Goal: Task Accomplishment & Management: Manage account settings

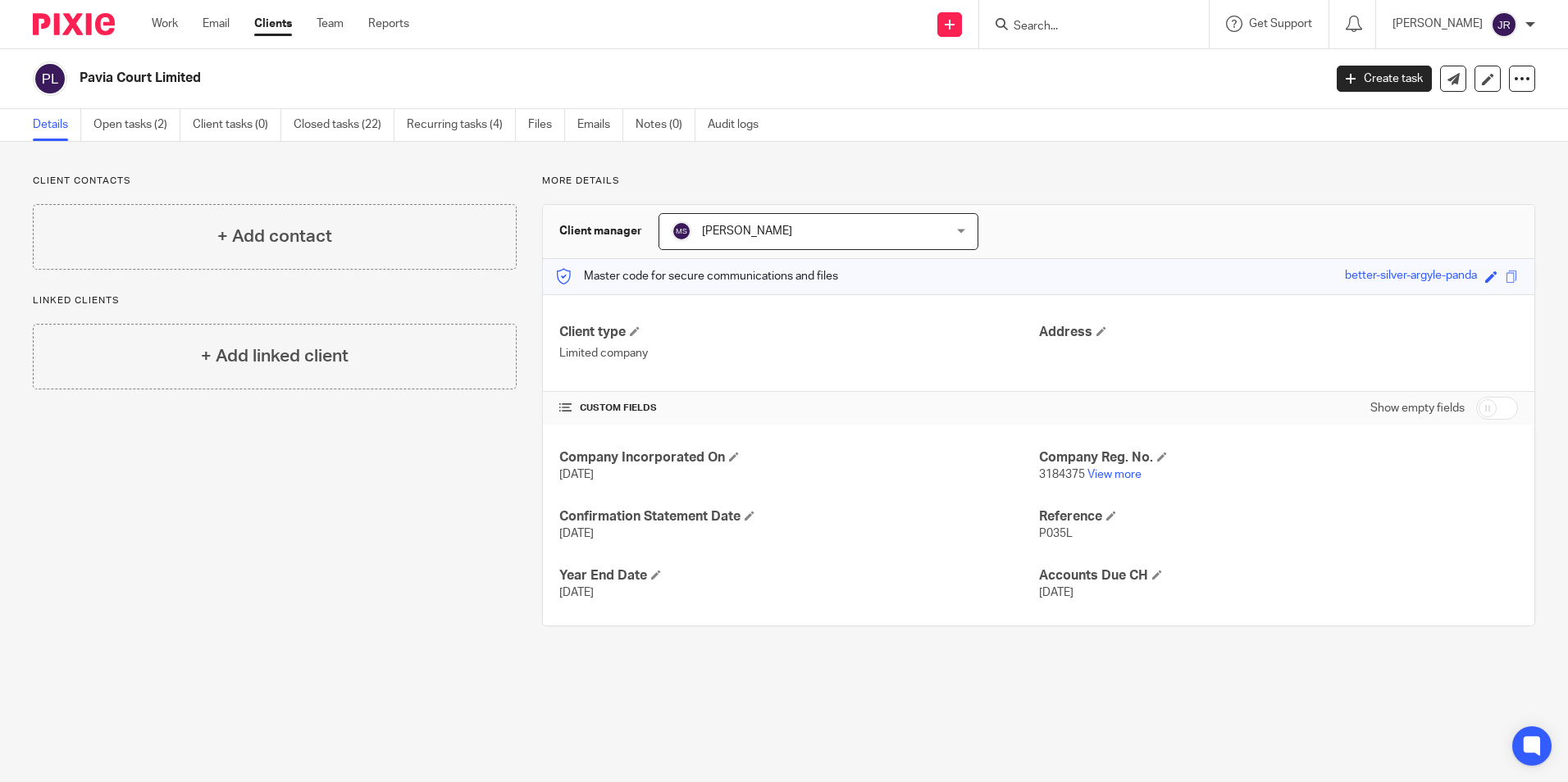
click at [1049, 20] on input "Search" at bounding box center [1086, 26] width 148 height 14
type input "mainly"
click at [1084, 60] on link at bounding box center [1109, 64] width 203 height 25
click at [1111, 468] on p "9011721 View more" at bounding box center [1278, 474] width 479 height 16
click at [1111, 477] on link "View more" at bounding box center [1114, 475] width 54 height 12
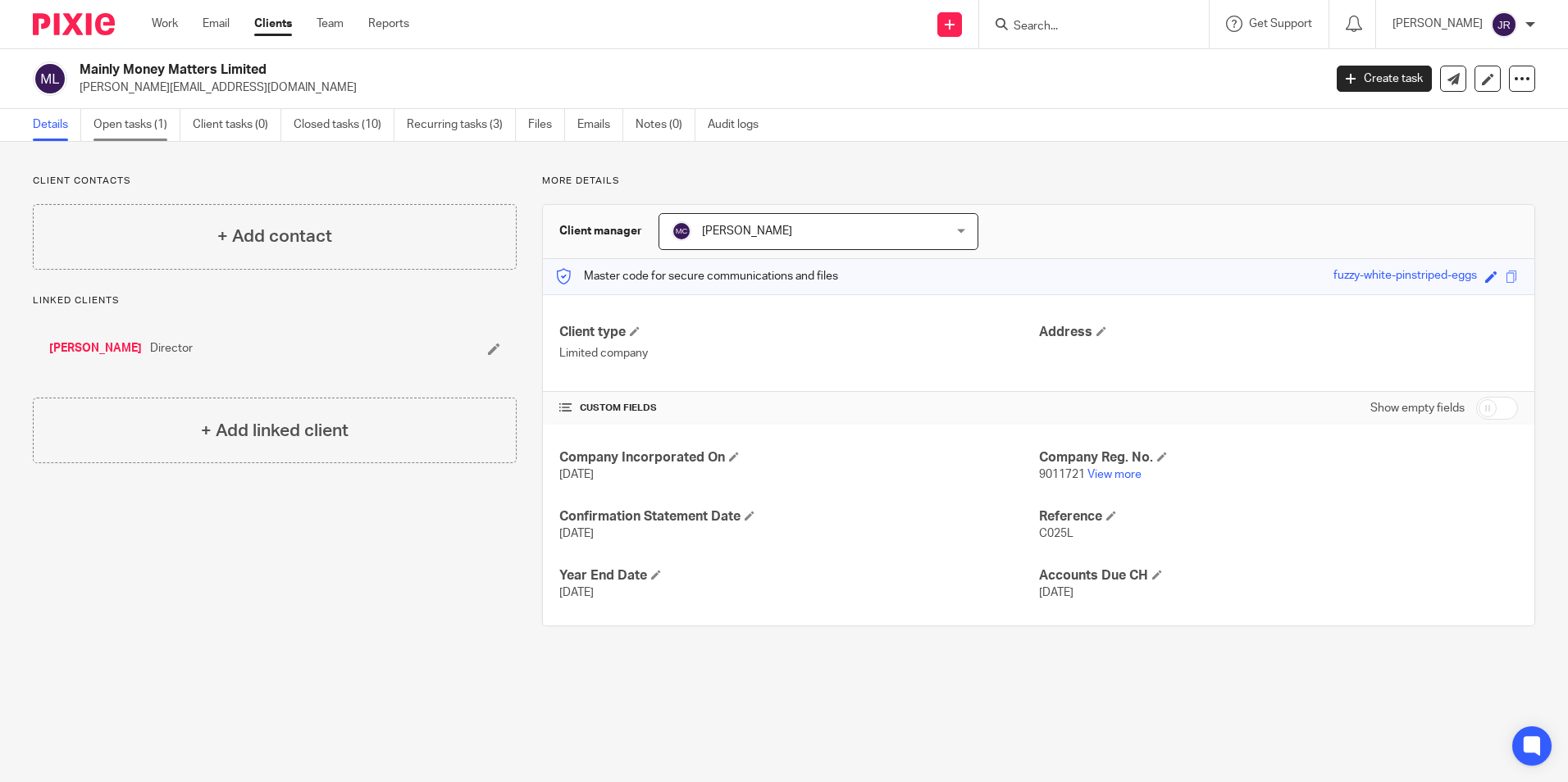
click at [151, 118] on link "Open tasks (1)" at bounding box center [137, 125] width 87 height 32
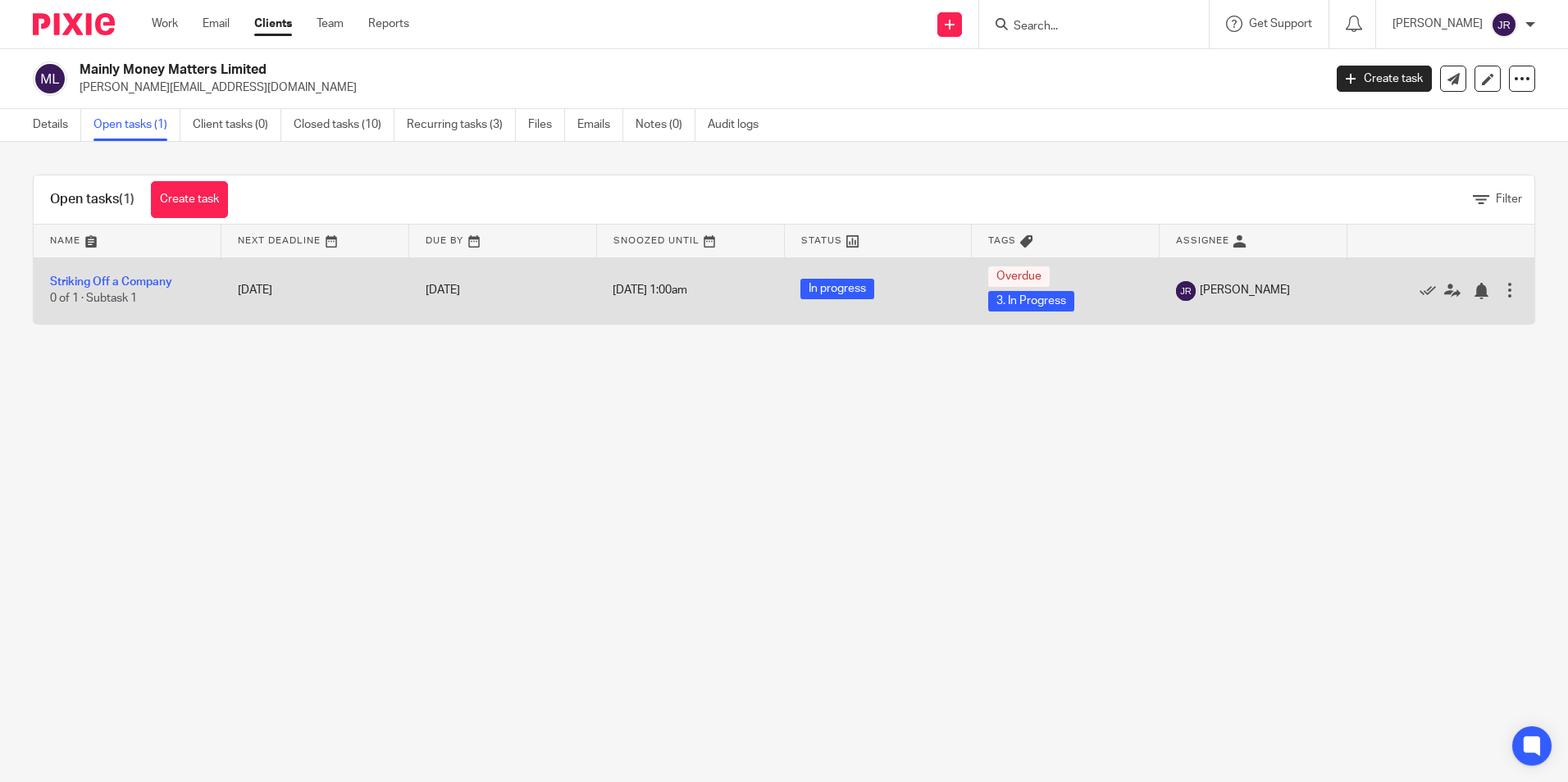
click at [141, 273] on td "Striking Off a Company 0 of 1 · Subtask 1" at bounding box center [127, 290] width 188 height 66
click at [143, 276] on link "Striking Off a Company" at bounding box center [111, 282] width 122 height 12
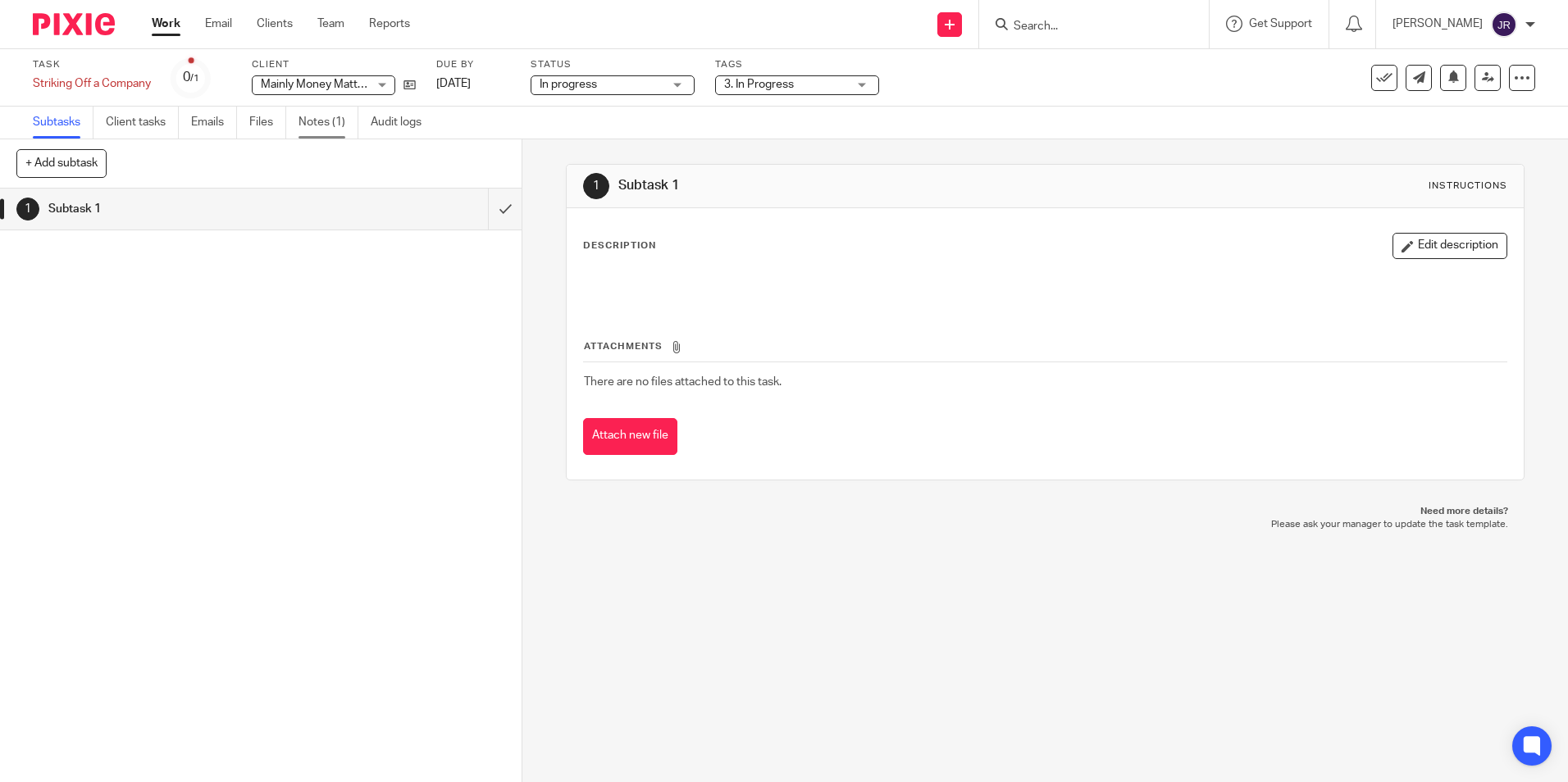
click at [338, 123] on link "Notes (1)" at bounding box center [328, 122] width 59 height 32
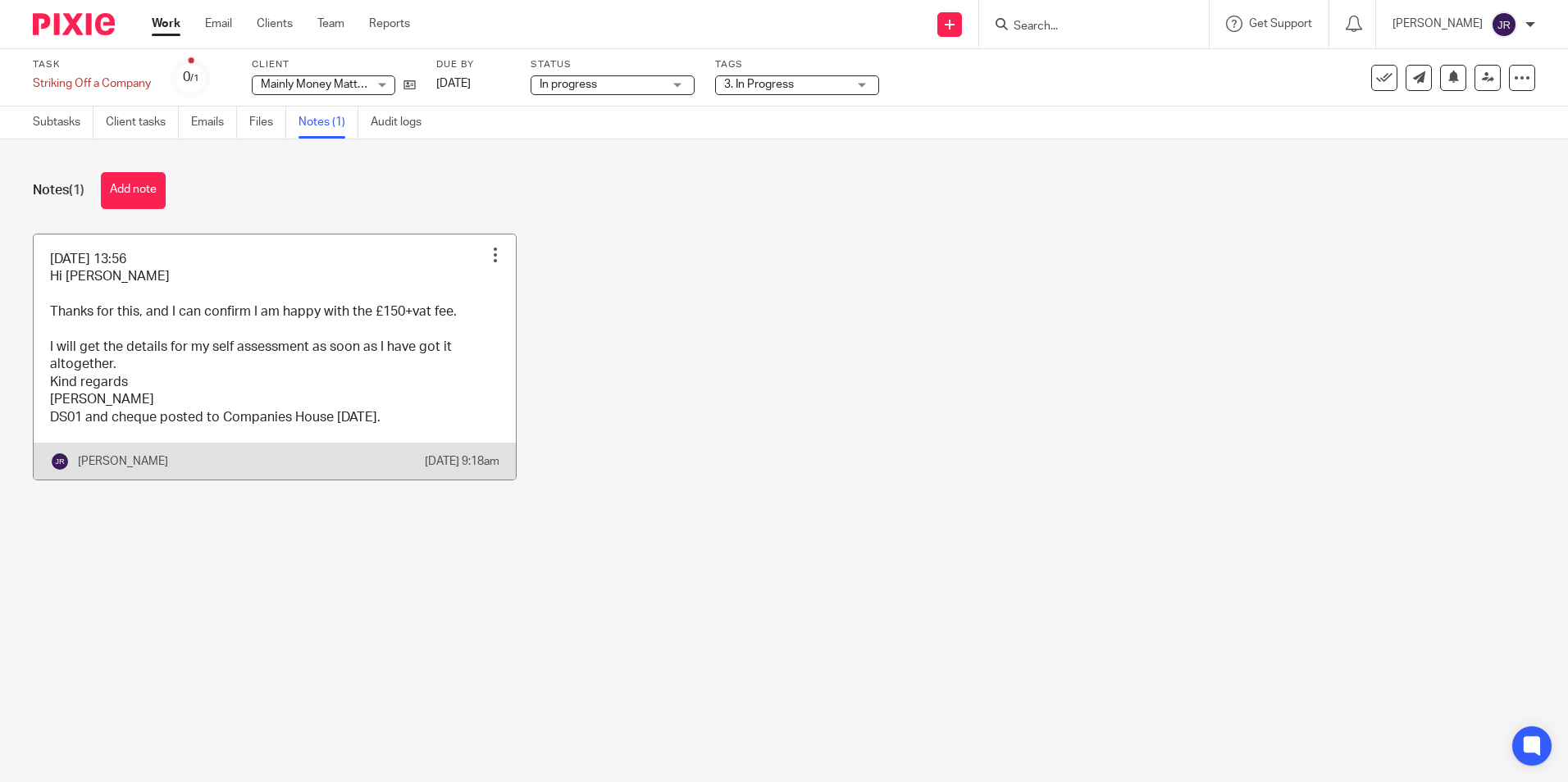
click at [429, 401] on link at bounding box center [275, 357] width 482 height 245
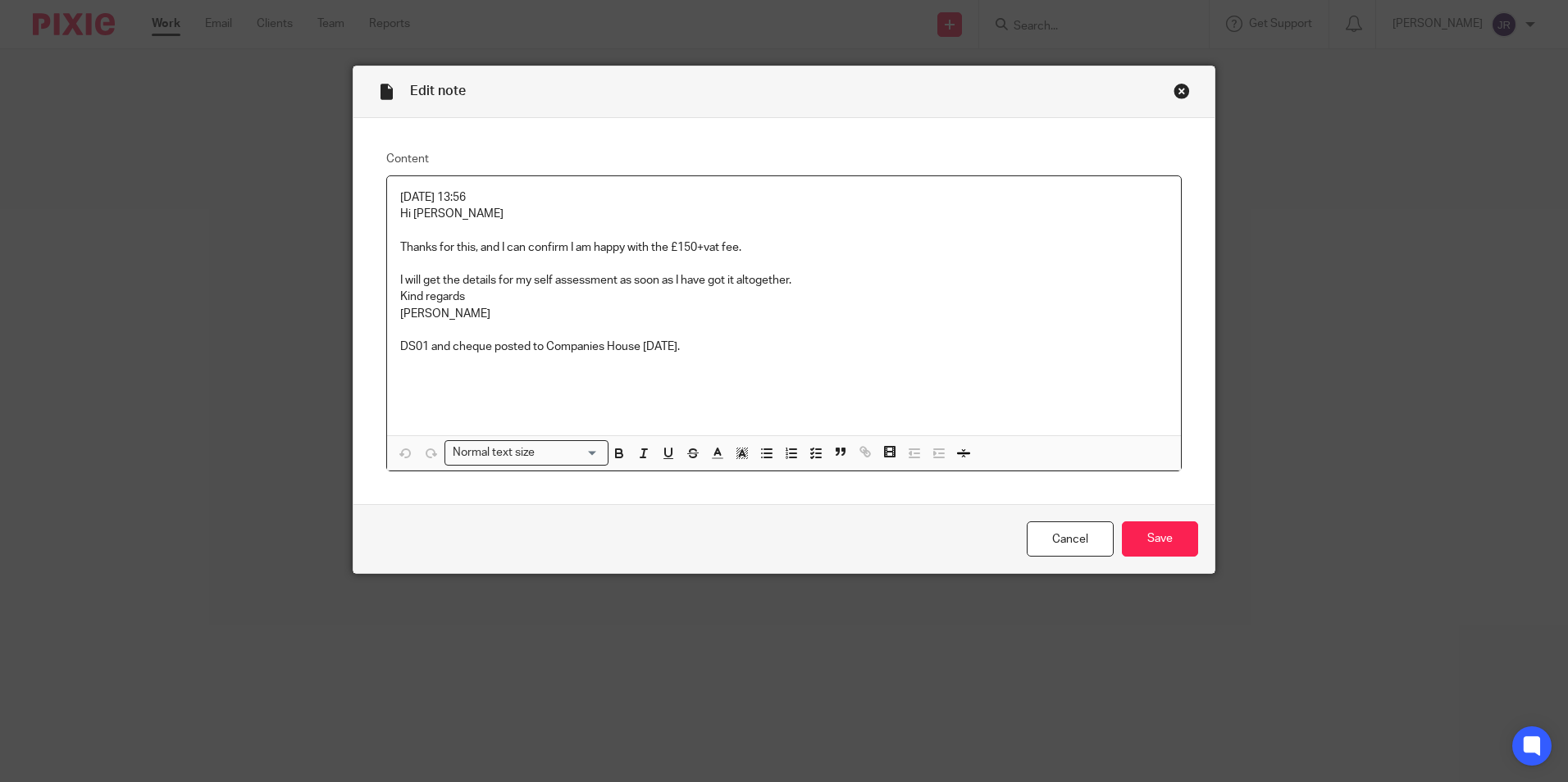
click at [734, 343] on p "DS01 and cheque posted to Companies House [DATE]." at bounding box center [784, 346] width 768 height 16
click at [713, 346] on p "DS01 and cheque posted to Companies House 07/08/25." at bounding box center [784, 346] width 768 height 16
click at [1157, 532] on input "Save" at bounding box center [1160, 539] width 76 height 36
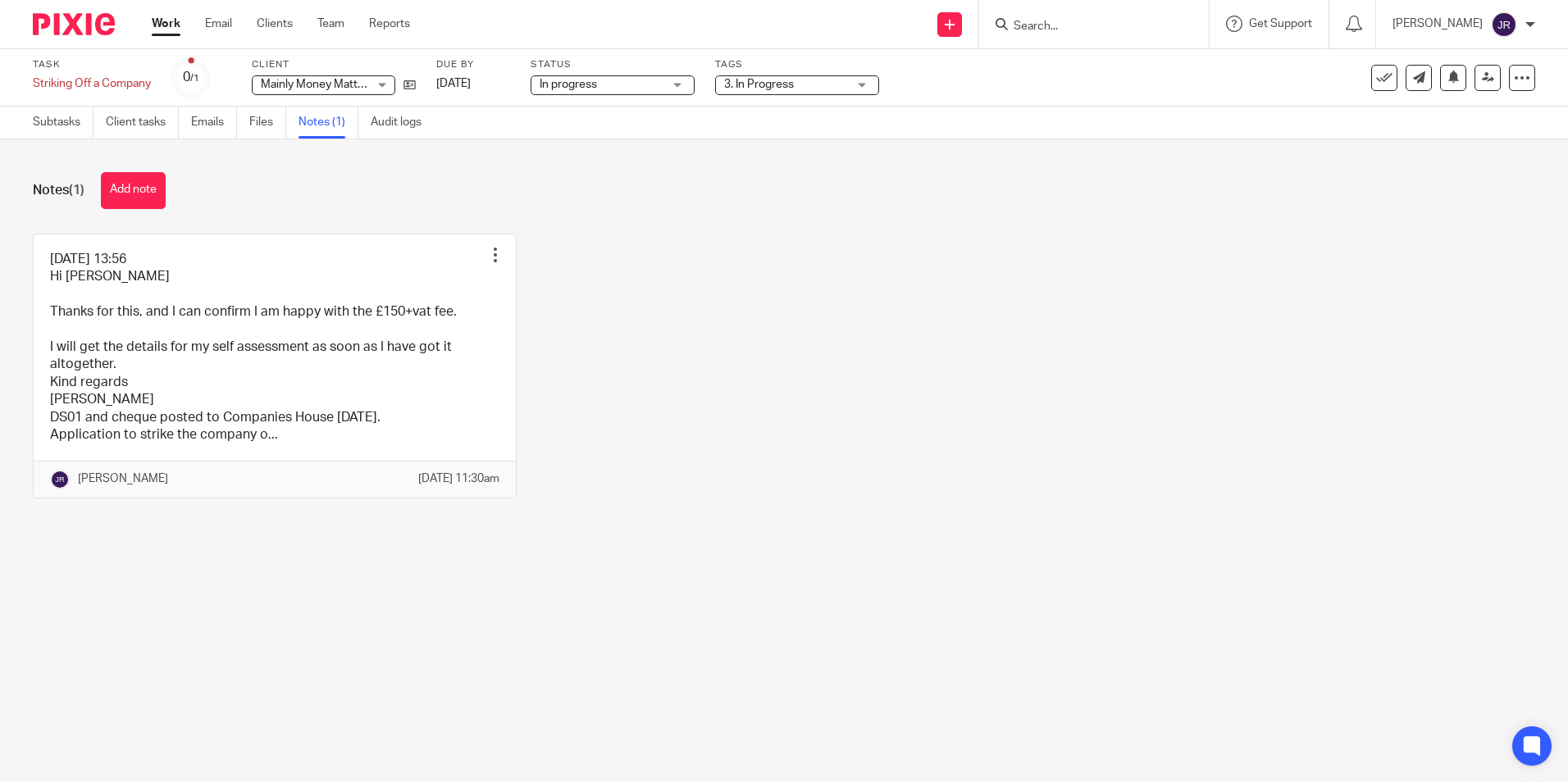
click at [855, 87] on div "3. In Progress" at bounding box center [797, 85] width 164 height 20
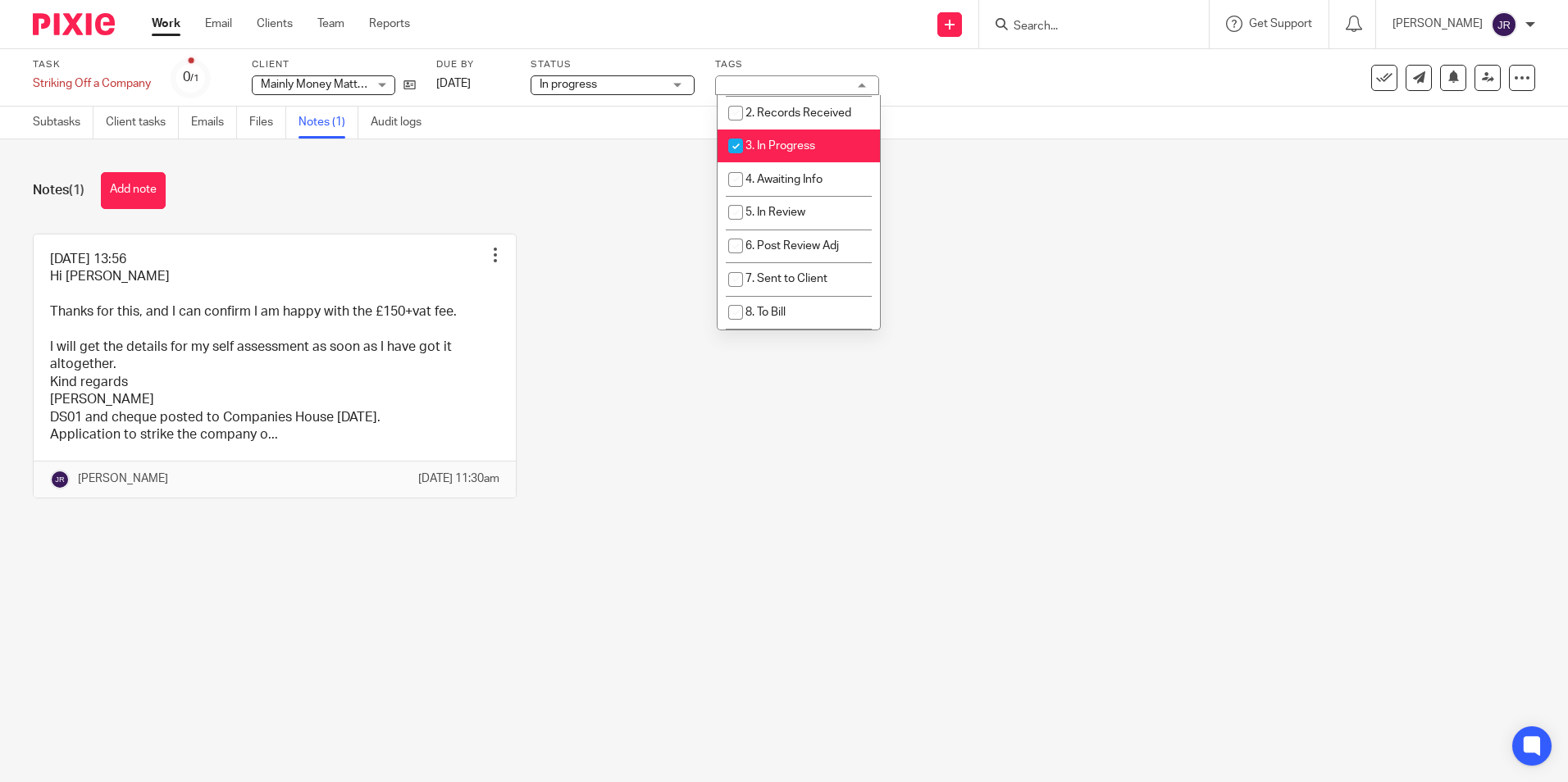
click at [789, 139] on li "3. In Progress" at bounding box center [798, 147] width 162 height 34
checkbox input "false"
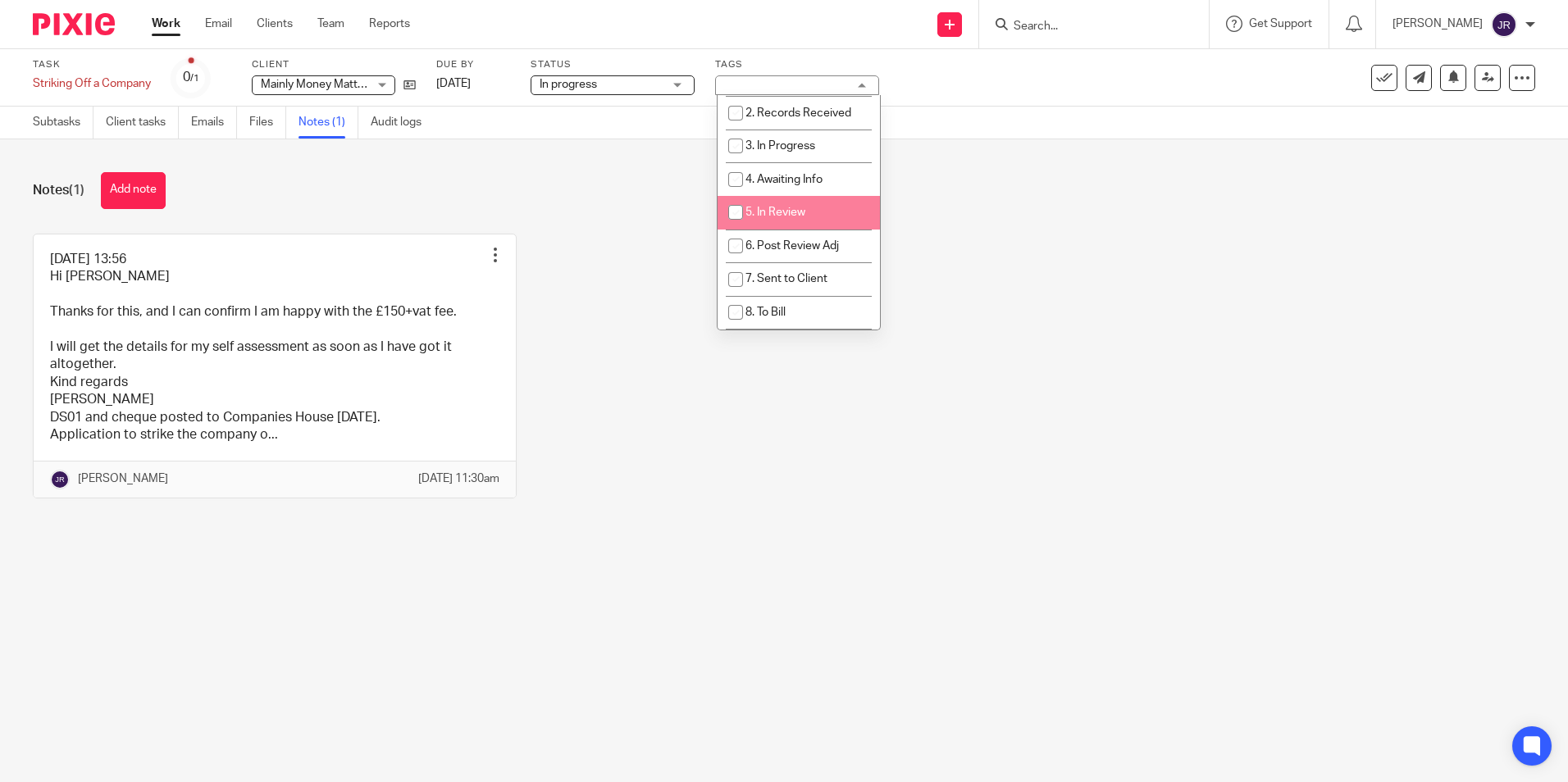
scroll to position [164, 0]
click at [810, 217] on li "8. To Bill" at bounding box center [798, 231] width 162 height 34
checkbox input "true"
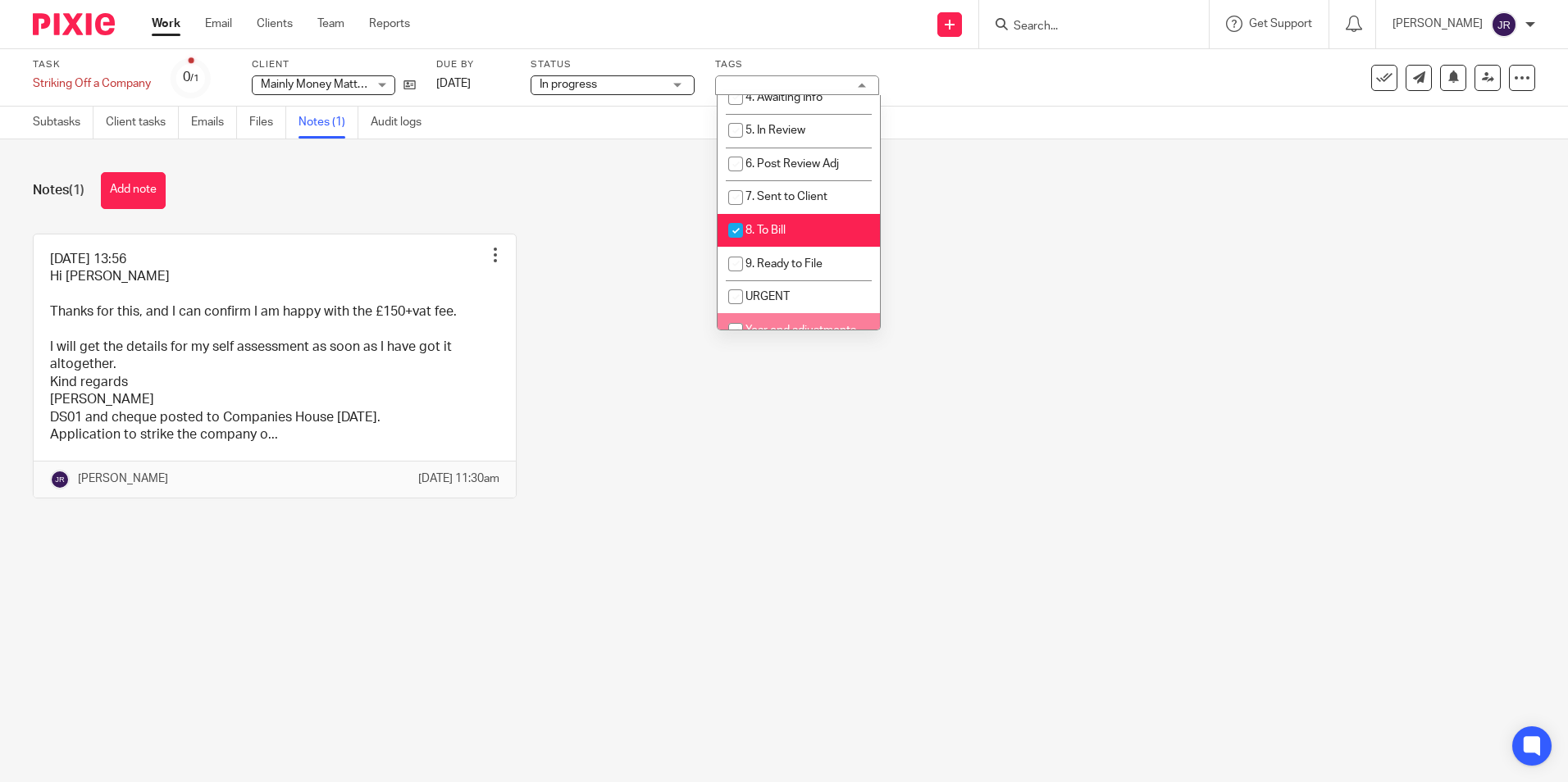
click at [787, 555] on div "Notes (1) Add note 06/08/25 @ 13:56 Hi Mark Thanks for this, and I can confirm …" at bounding box center [784, 347] width 1568 height 416
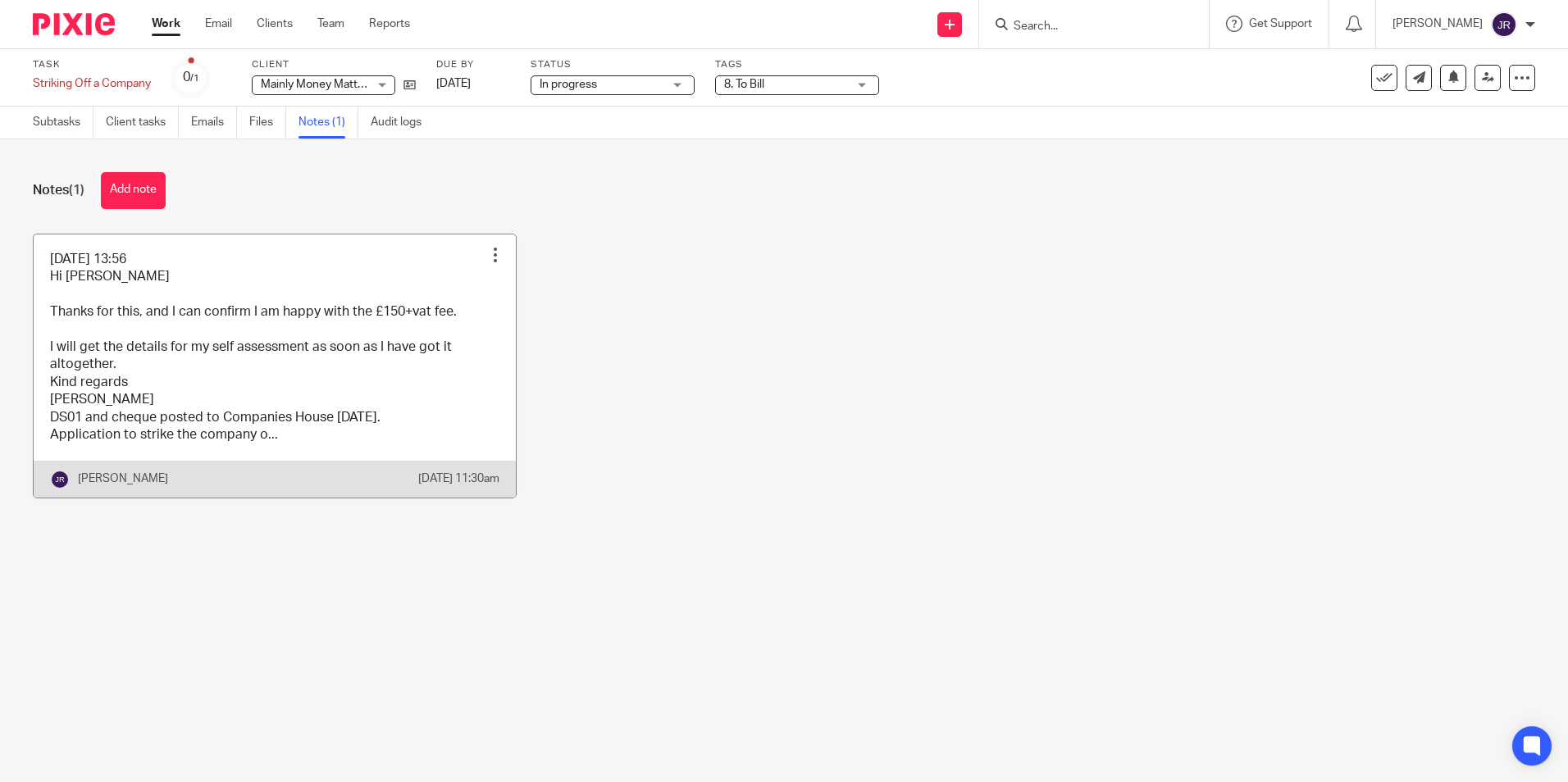
click at [420, 452] on link at bounding box center [275, 366] width 482 height 263
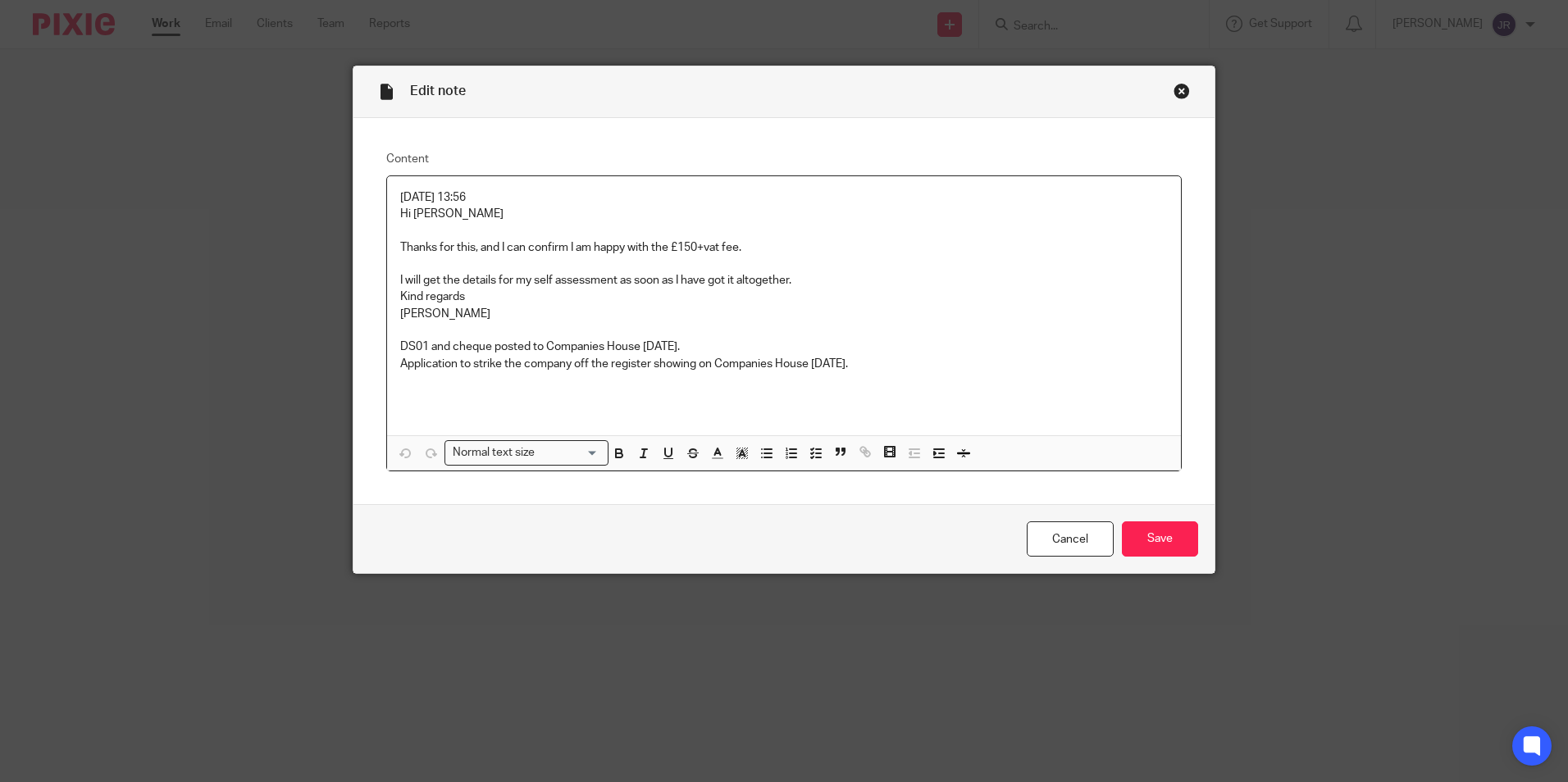
click at [871, 358] on p "Application to strike the company off the register showing on Companies House 1…" at bounding box center [784, 363] width 768 height 16
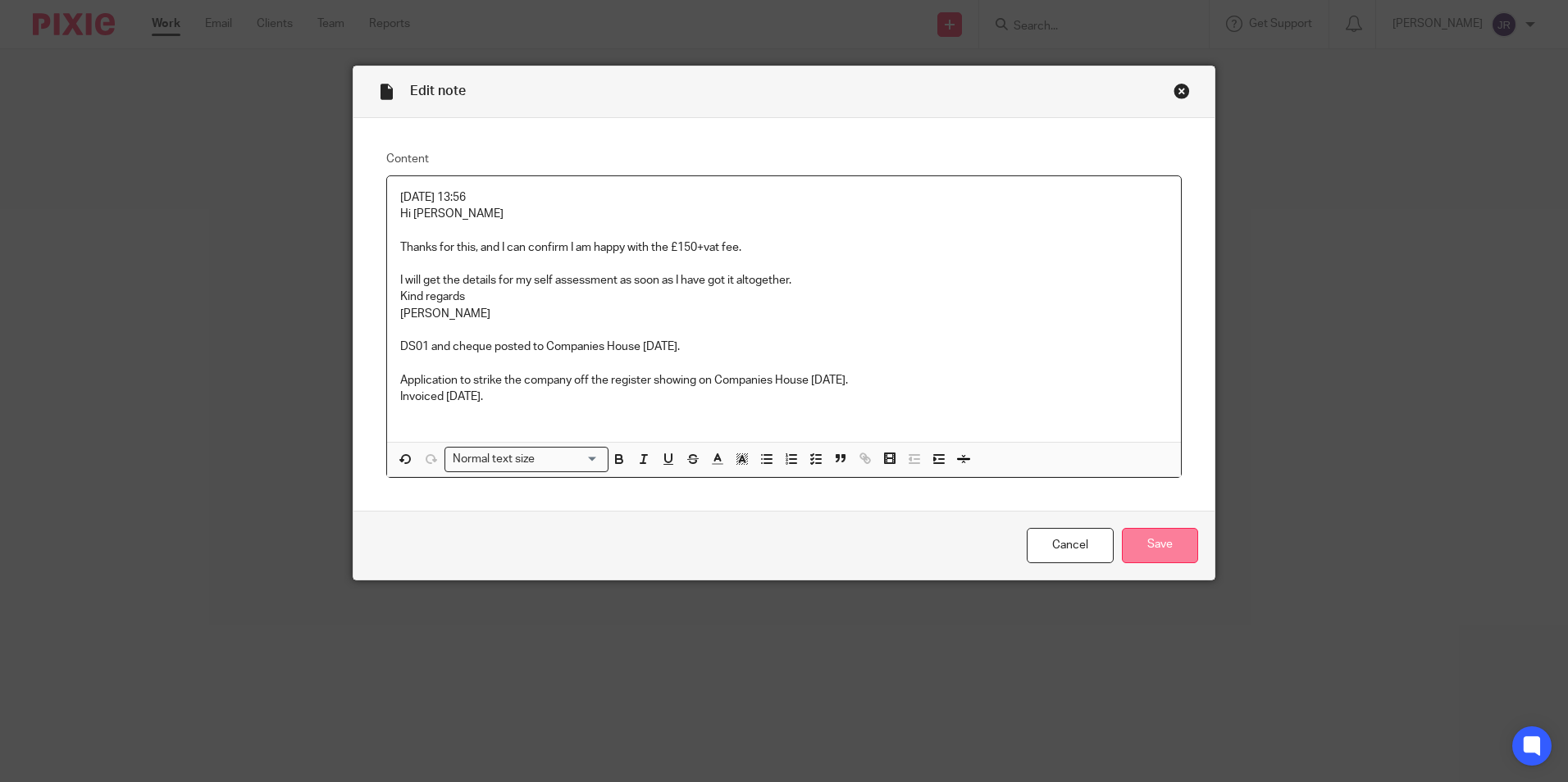
click at [1183, 546] on input "Save" at bounding box center [1160, 546] width 76 height 36
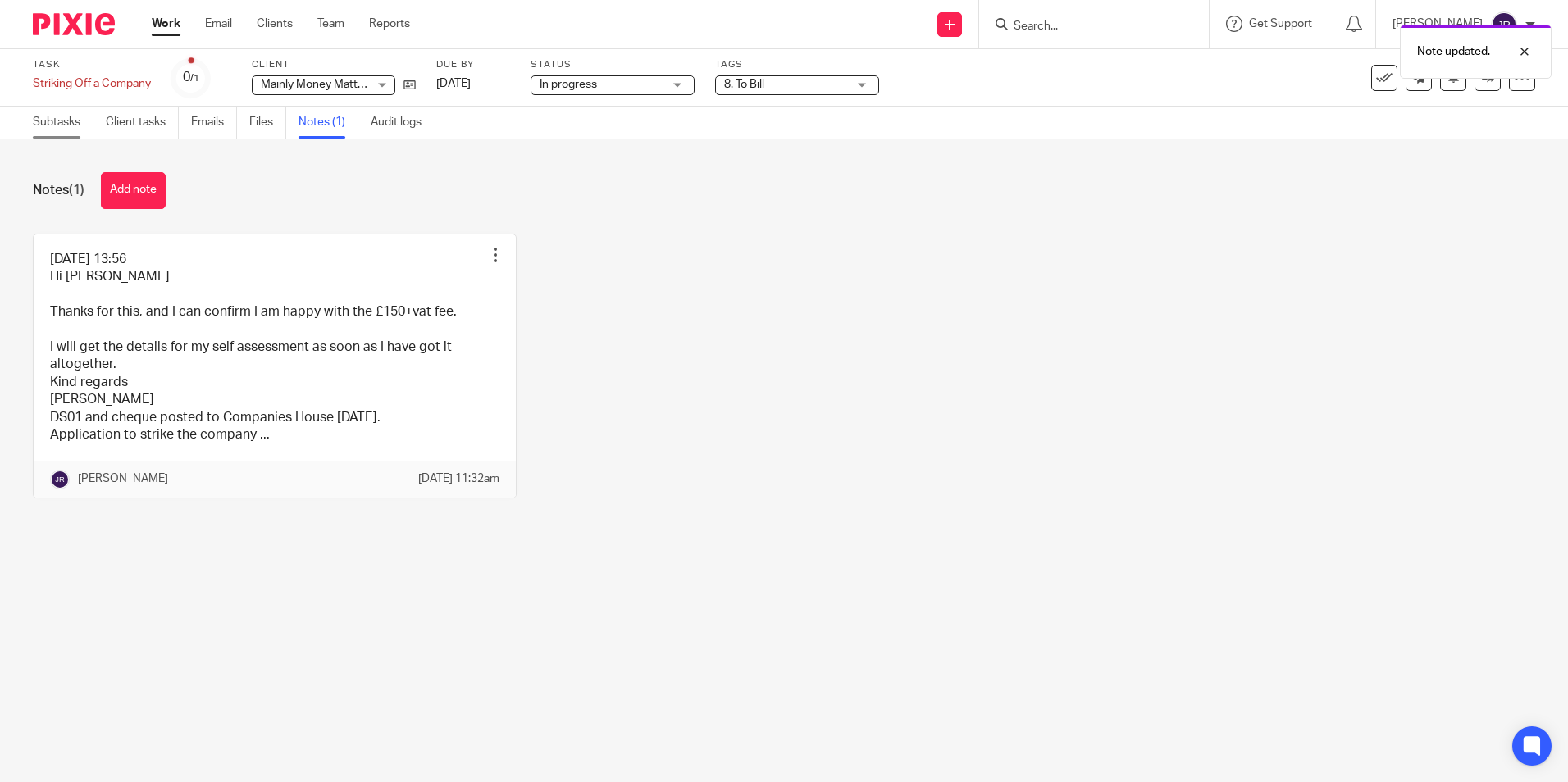
click at [71, 117] on link "Subtasks" at bounding box center [63, 122] width 60 height 32
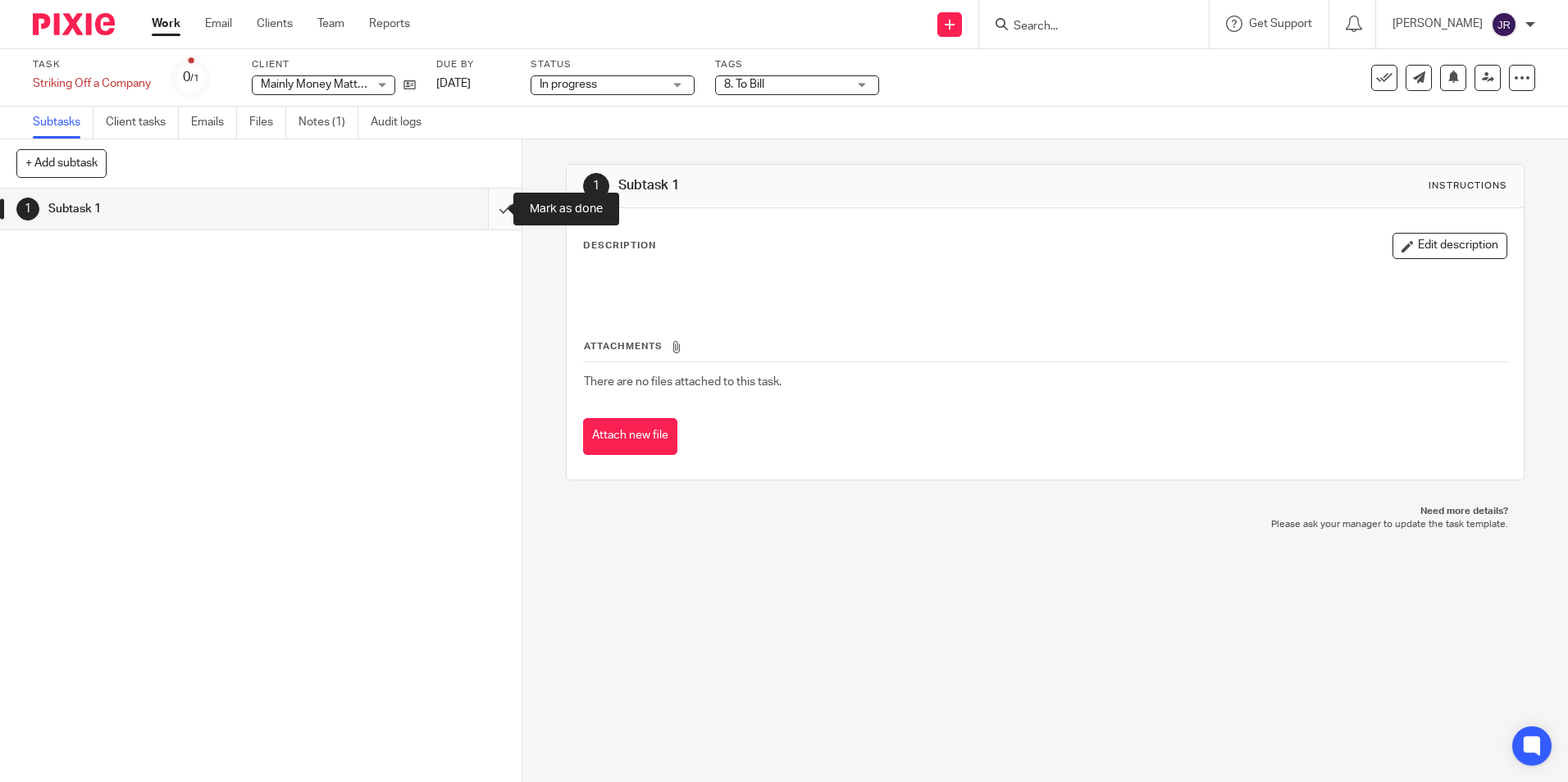
click at [489, 214] on input "submit" at bounding box center [261, 209] width 522 height 41
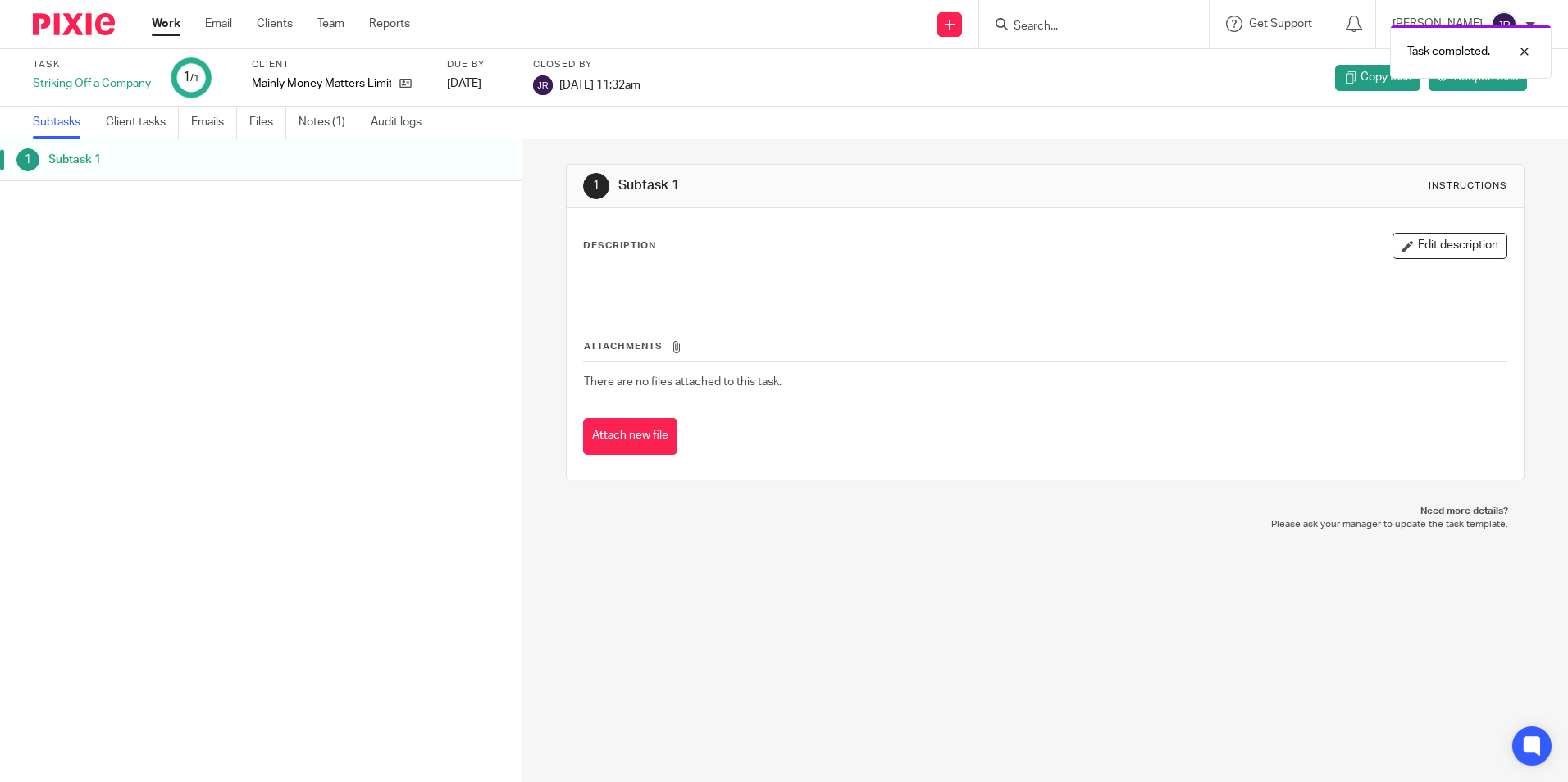
click at [155, 27] on link "Work" at bounding box center [166, 23] width 29 height 16
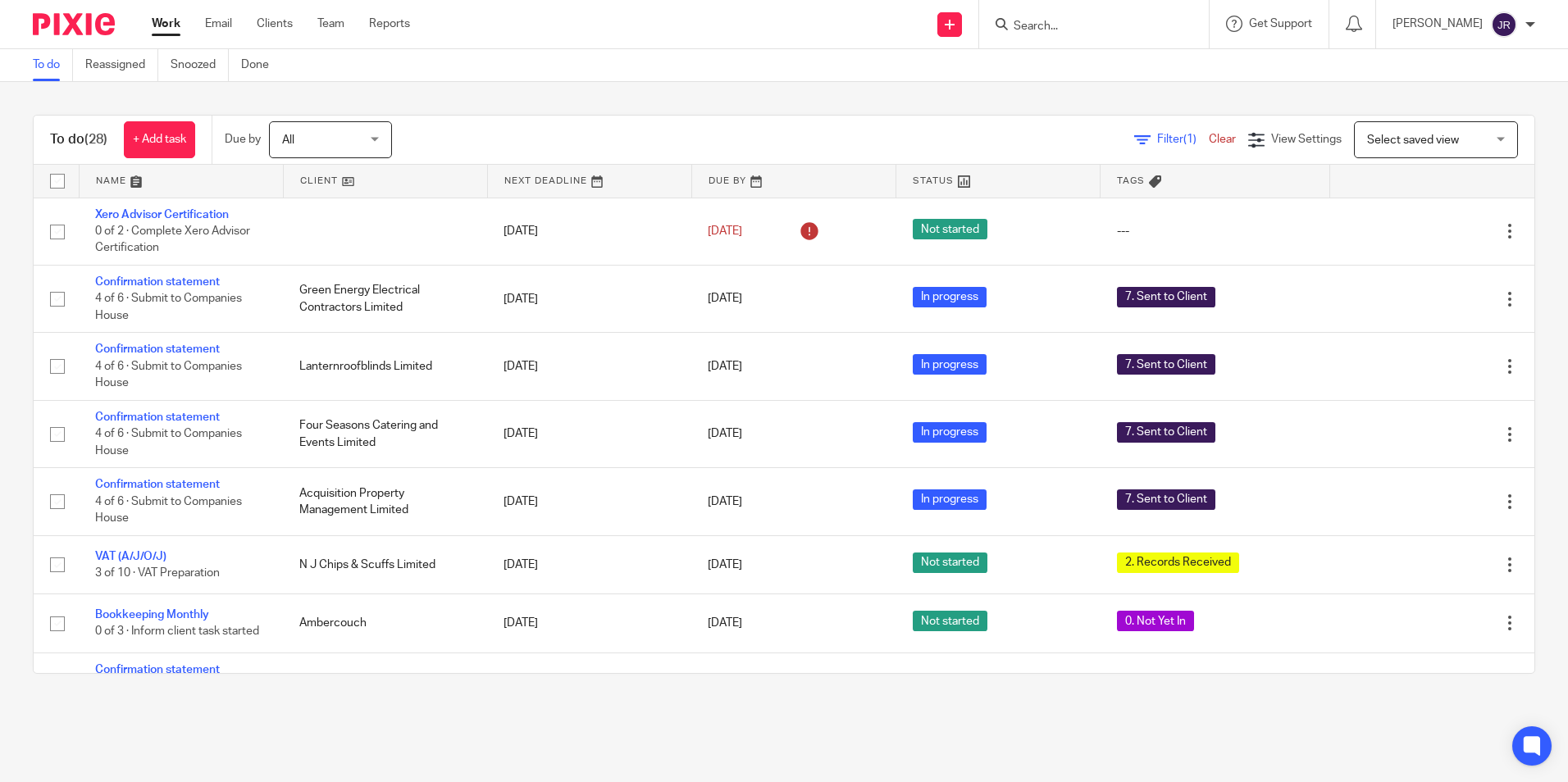
click at [99, 176] on link at bounding box center [181, 181] width 203 height 33
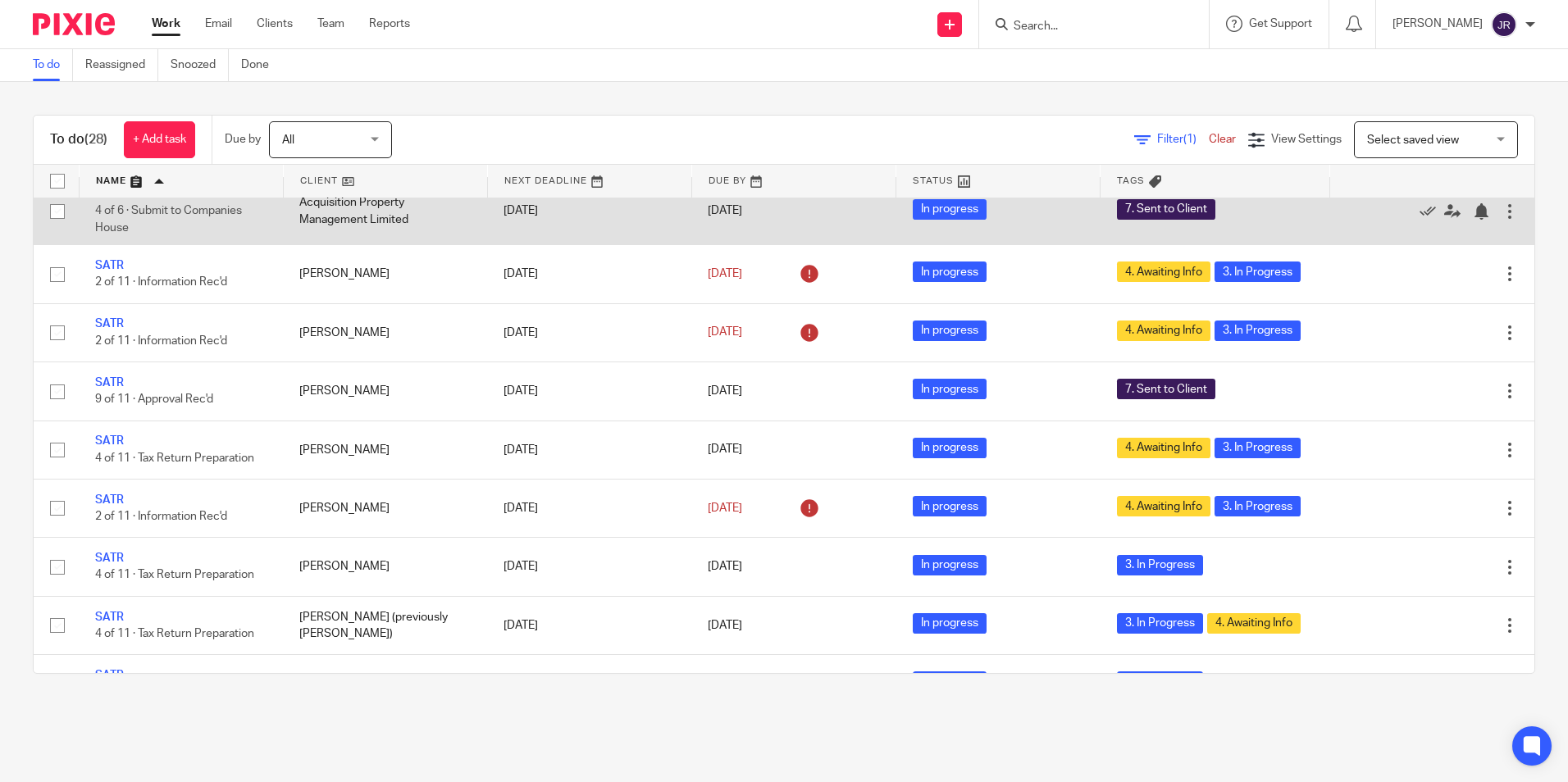
scroll to position [1147, 0]
